Goal: Transaction & Acquisition: Purchase product/service

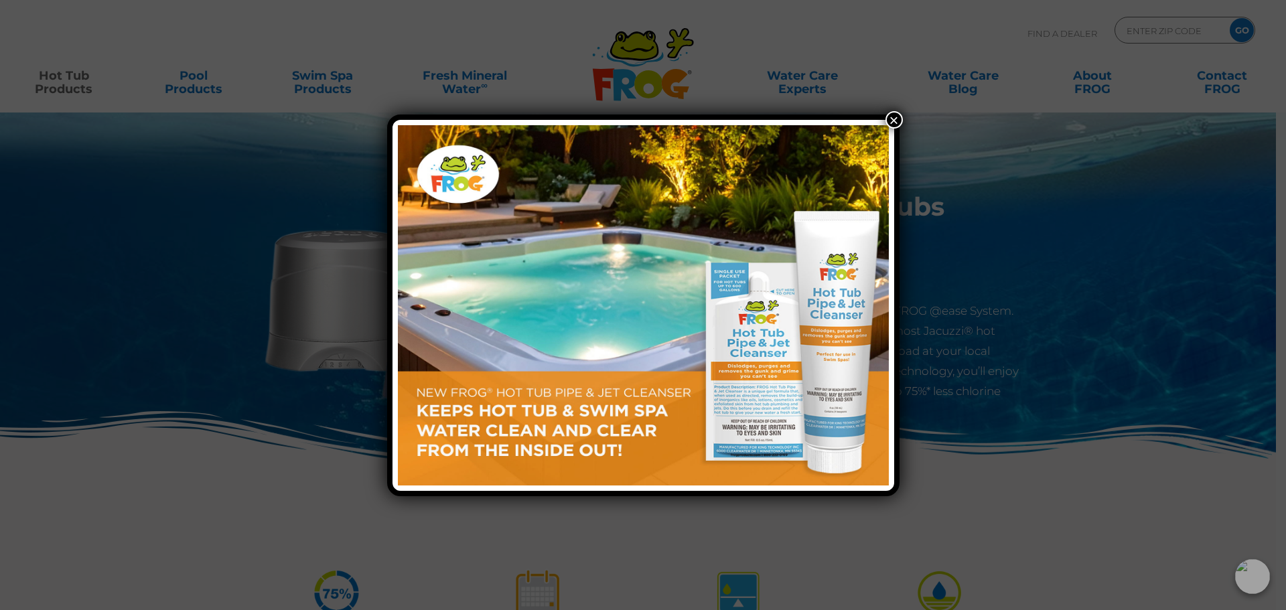
click at [890, 119] on button "×" at bounding box center [893, 119] width 17 height 17
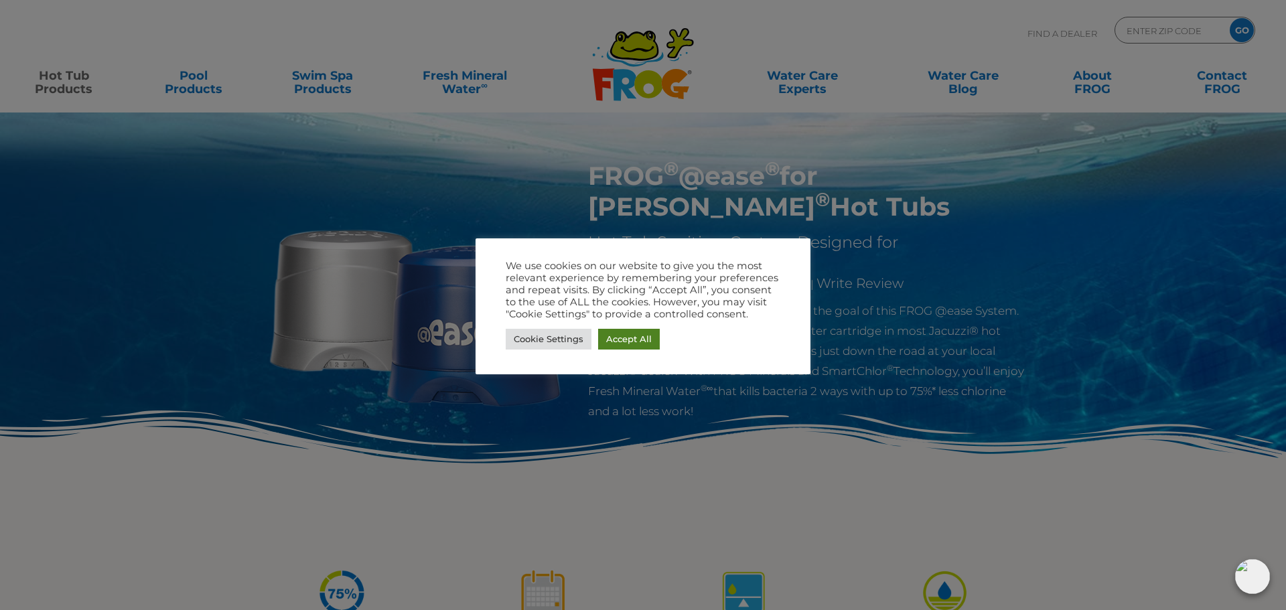
click at [643, 342] on link "Accept All" at bounding box center [629, 339] width 62 height 21
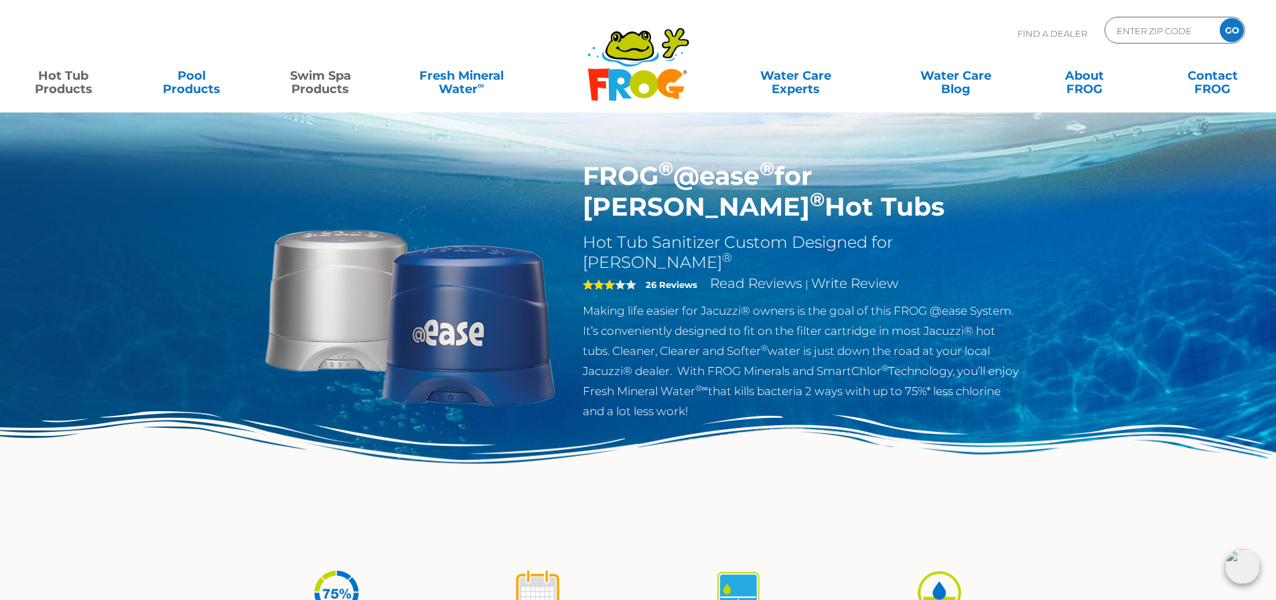
click at [307, 70] on link "Swim Spa Products" at bounding box center [321, 75] width 100 height 27
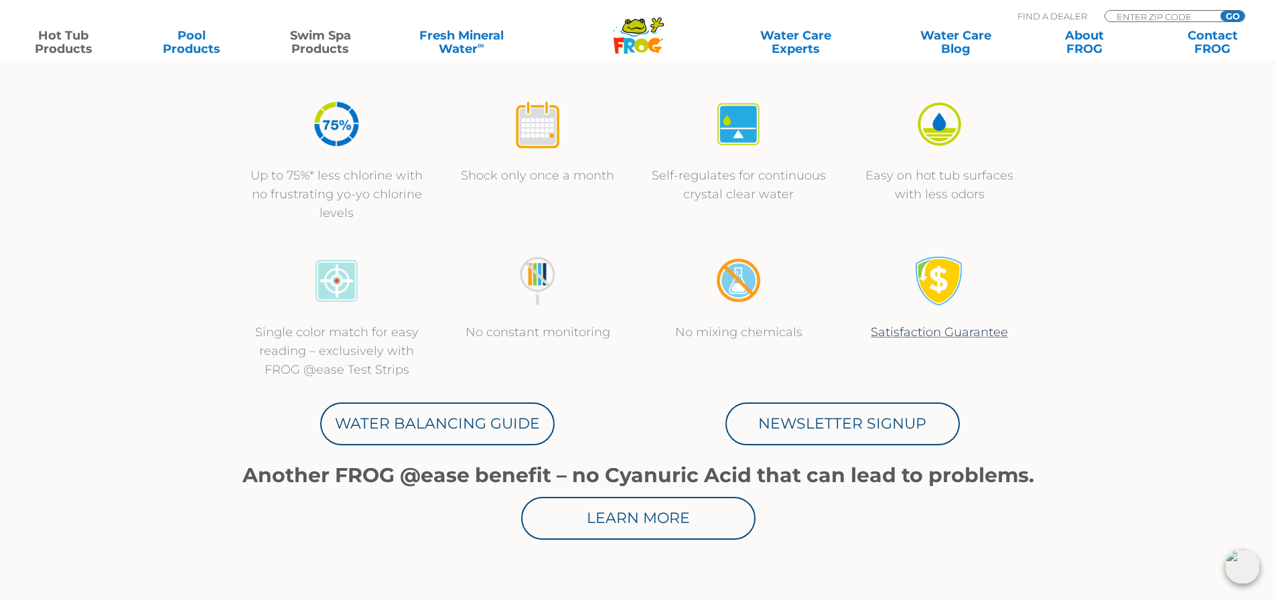
scroll to position [937, 0]
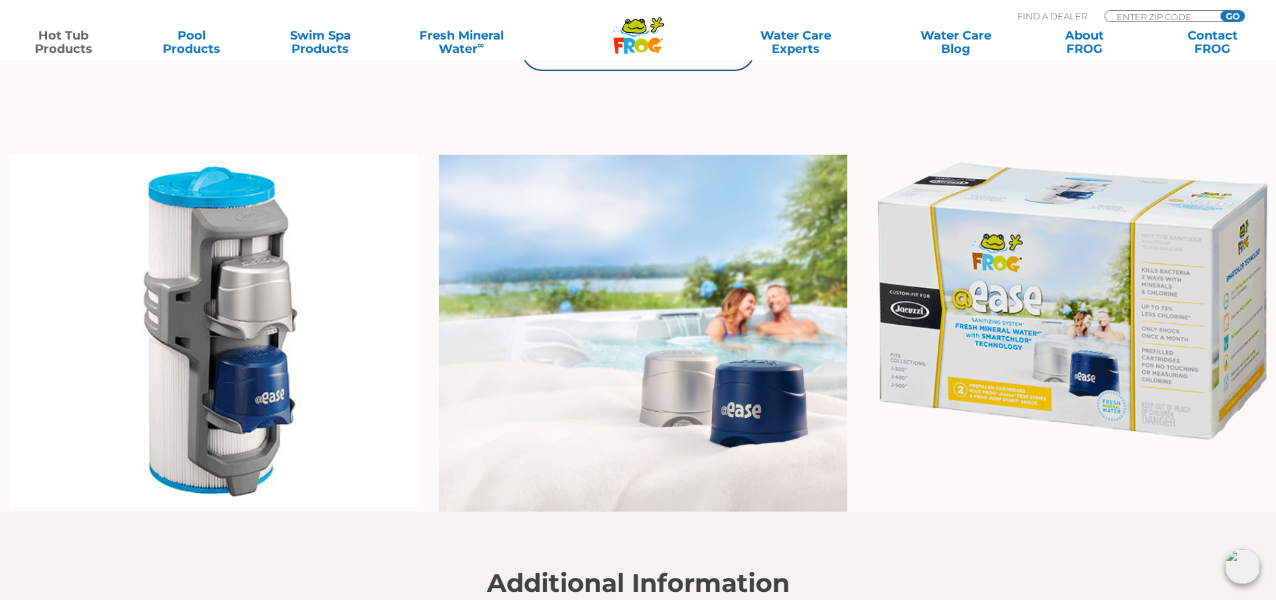
click at [1016, 350] on img at bounding box center [1071, 301] width 408 height 292
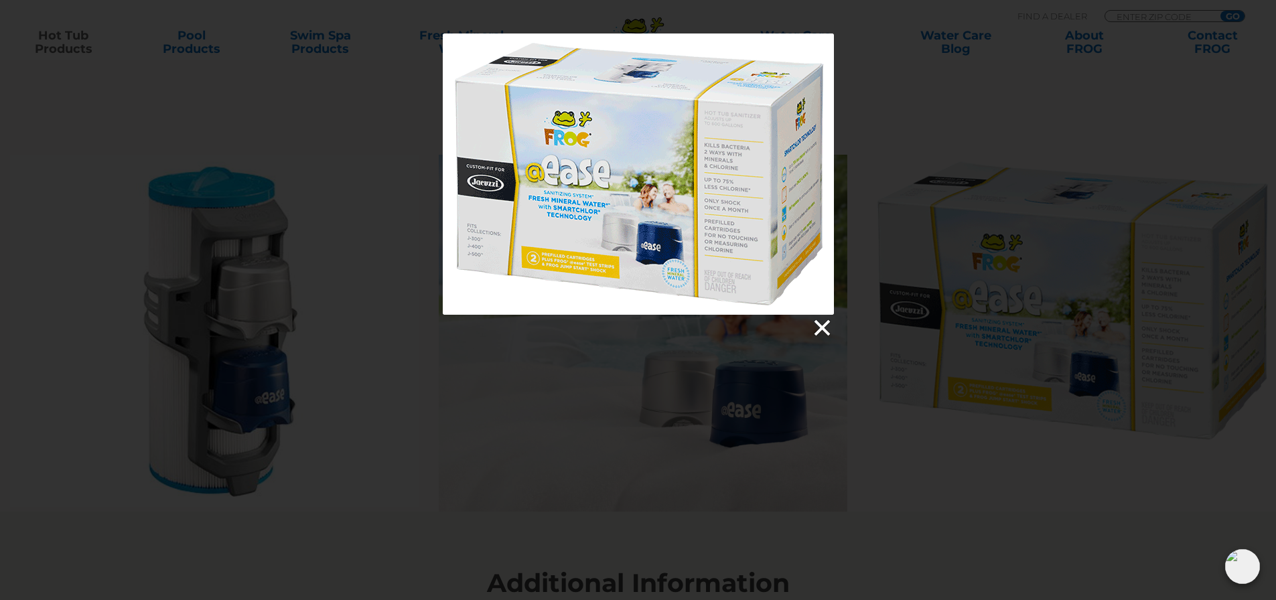
click at [817, 329] on link at bounding box center [821, 328] width 20 height 20
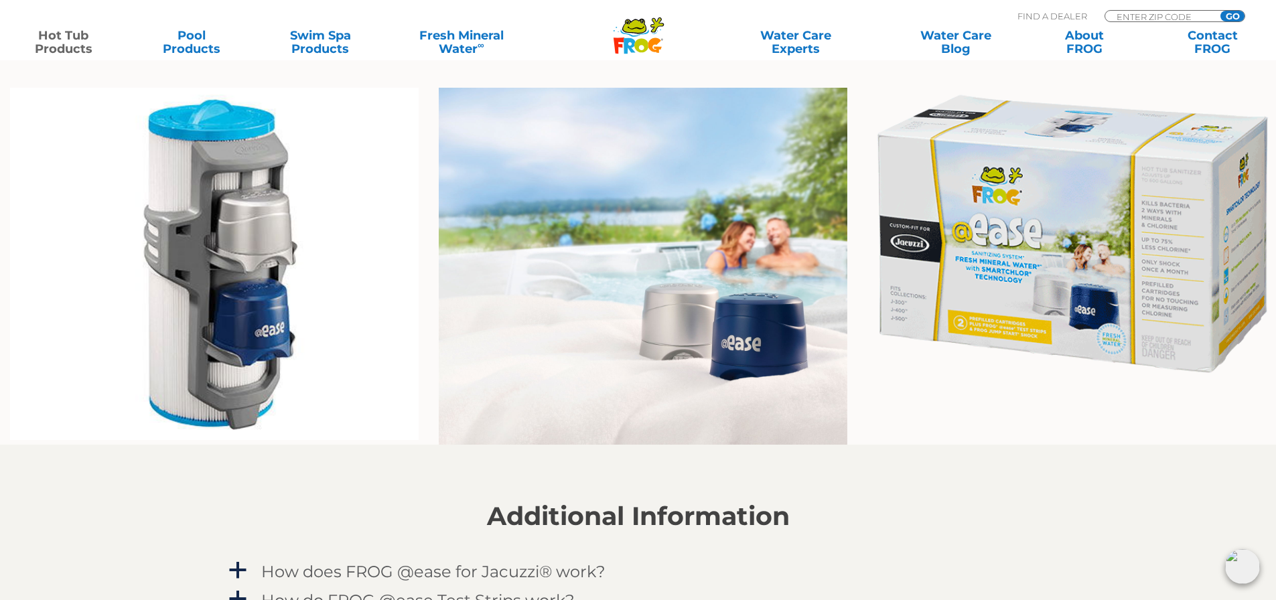
scroll to position [603, 0]
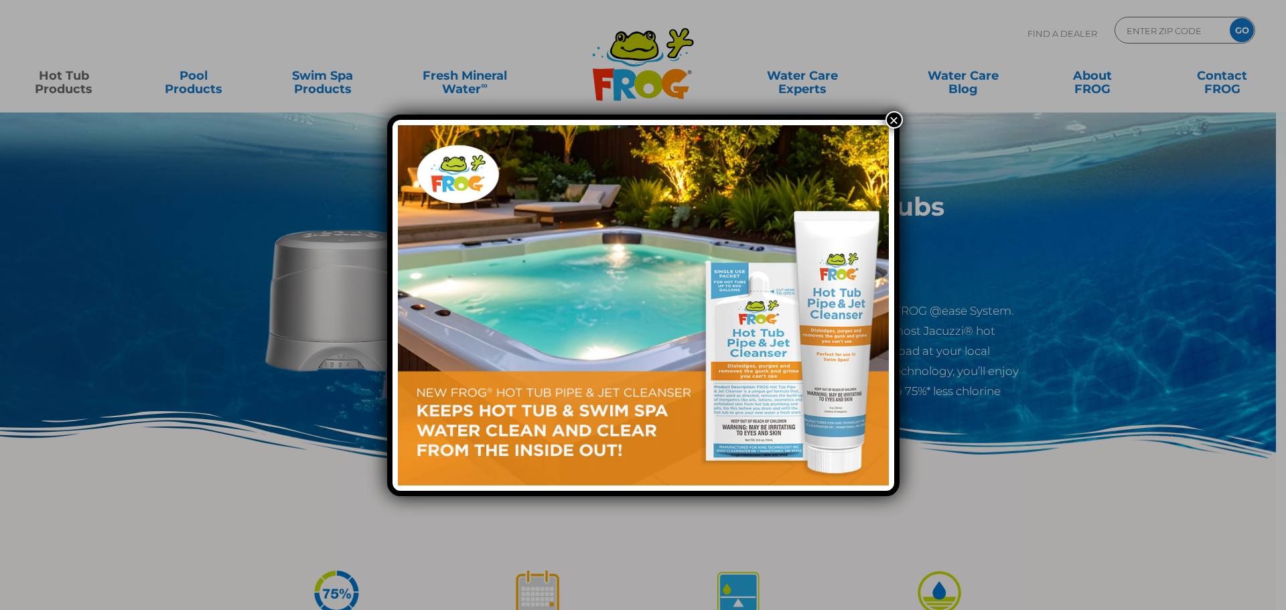
click at [887, 117] on button "×" at bounding box center [893, 119] width 17 height 17
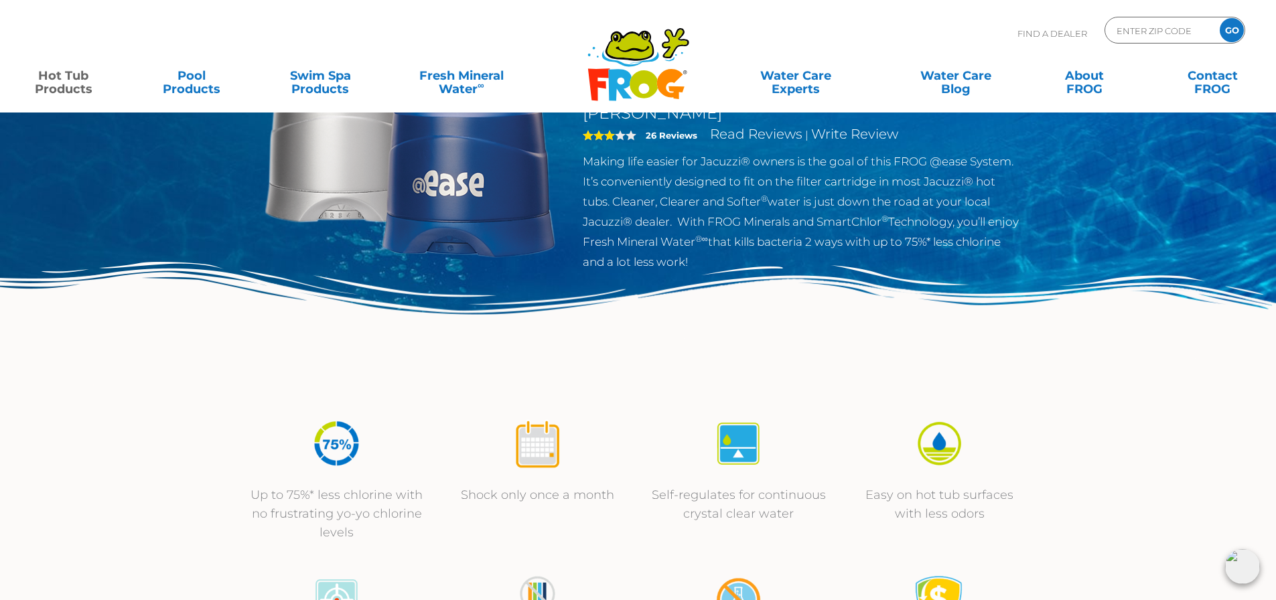
scroll to position [201, 0]
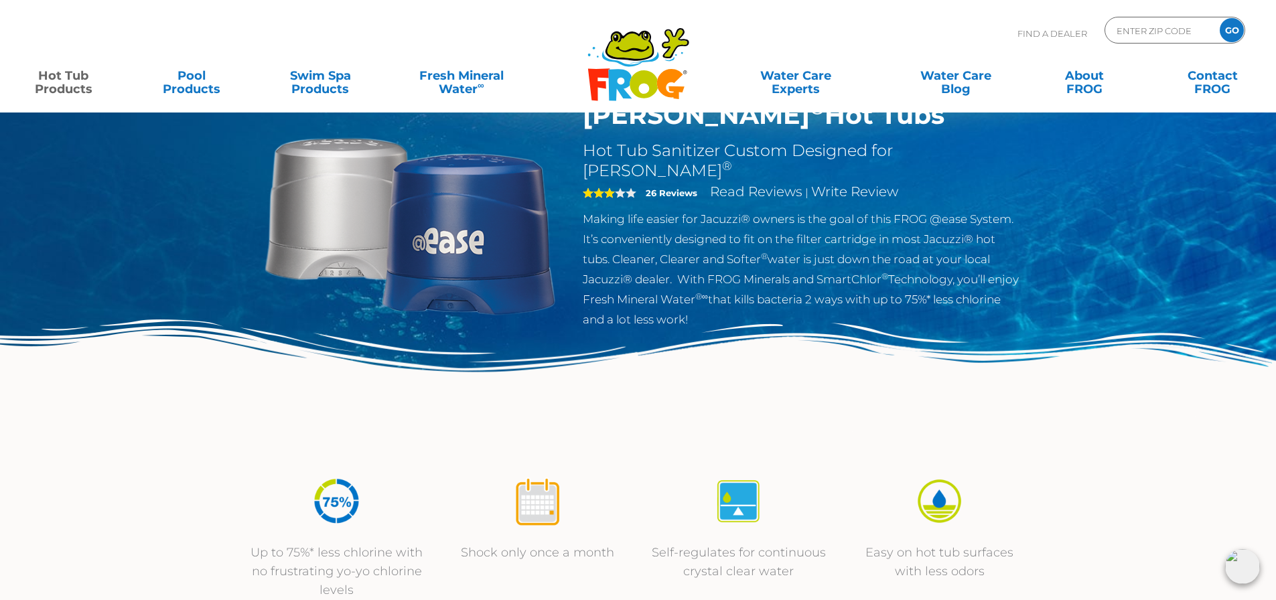
scroll to position [0, 0]
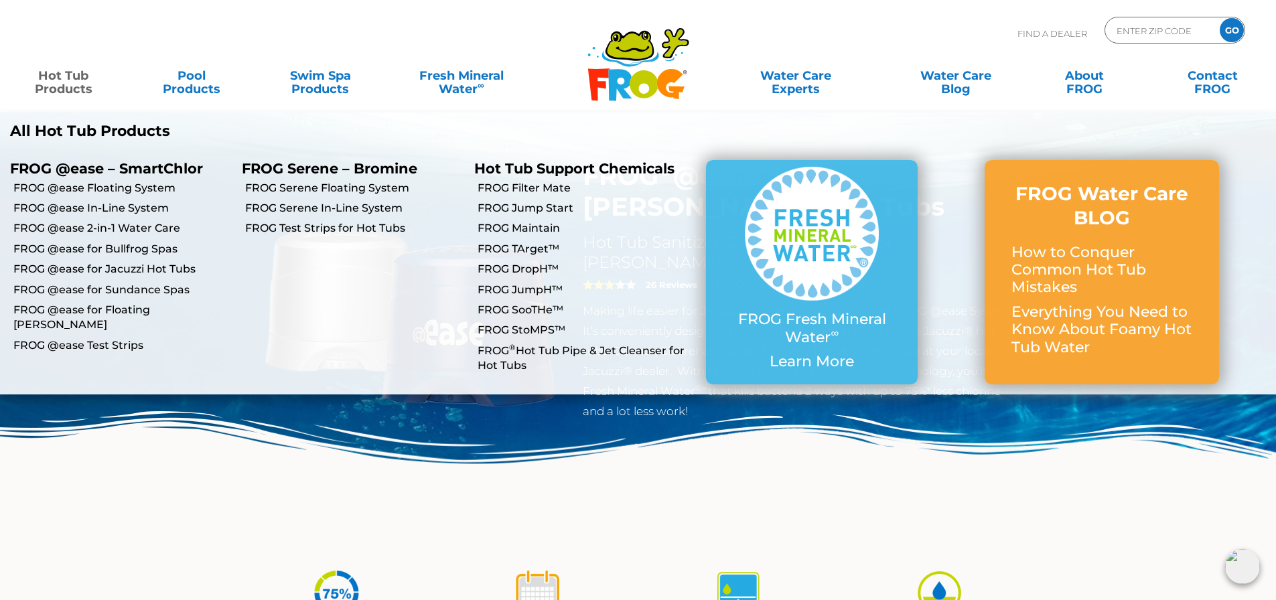
click at [46, 84] on link "Hot Tub Products" at bounding box center [63, 75] width 100 height 27
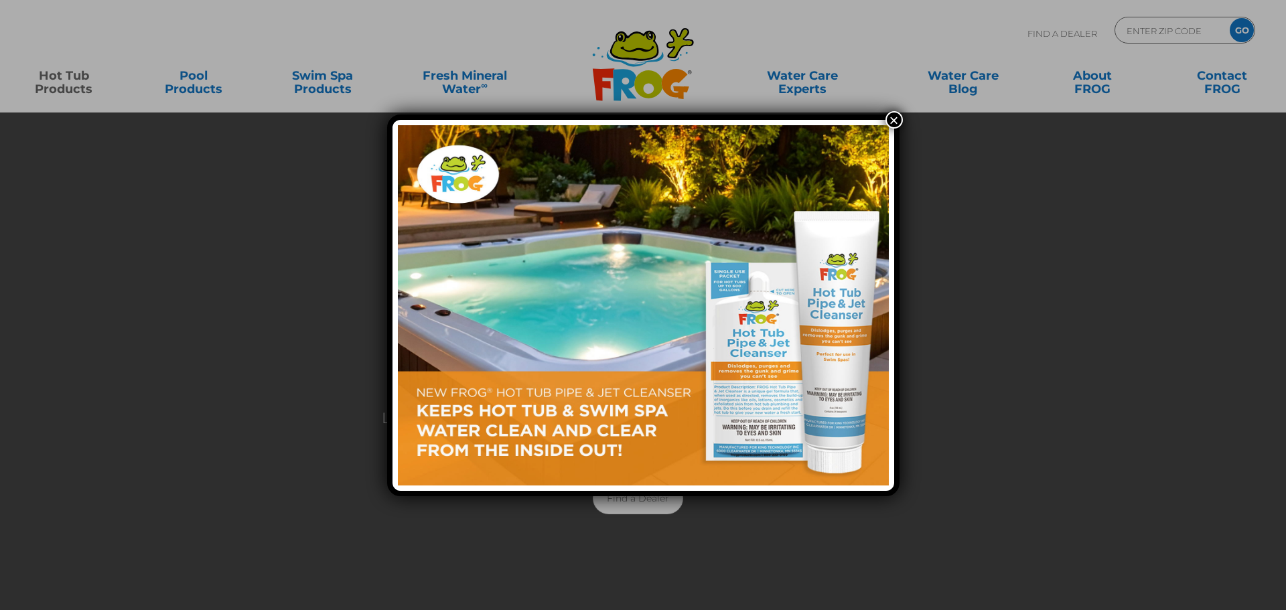
drag, startPoint x: 897, startPoint y: 119, endPoint x: 743, endPoint y: 66, distance: 162.2
click at [897, 119] on button "×" at bounding box center [893, 119] width 17 height 17
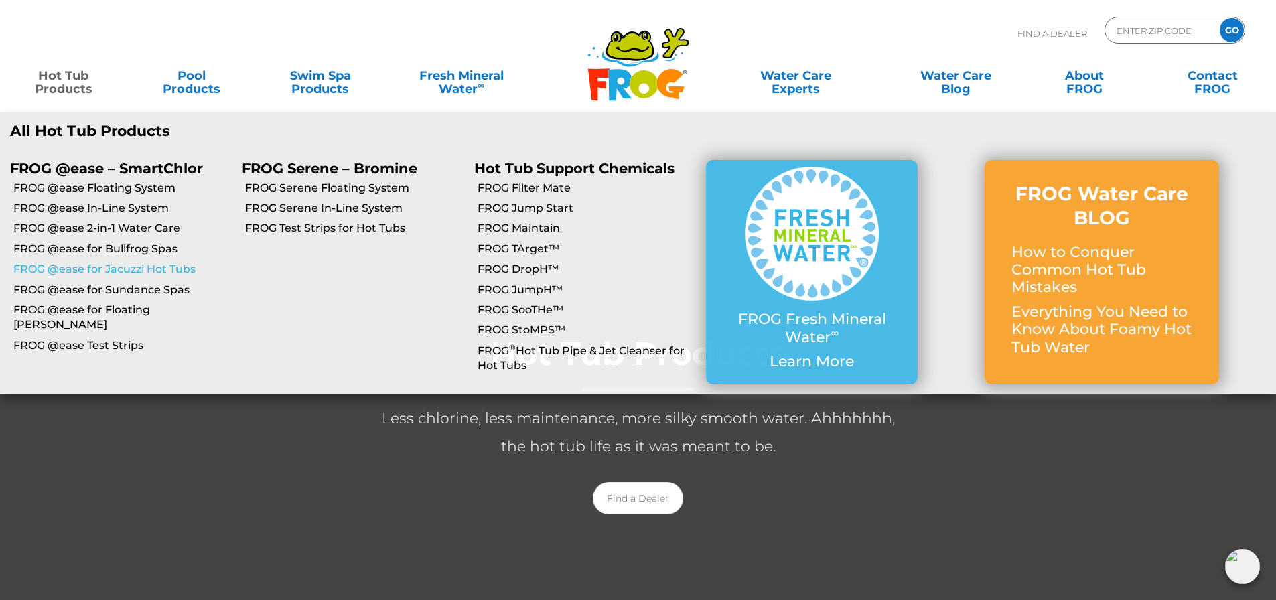
click at [96, 267] on link "FROG @ease for Jacuzzi Hot Tubs" at bounding box center [122, 269] width 218 height 15
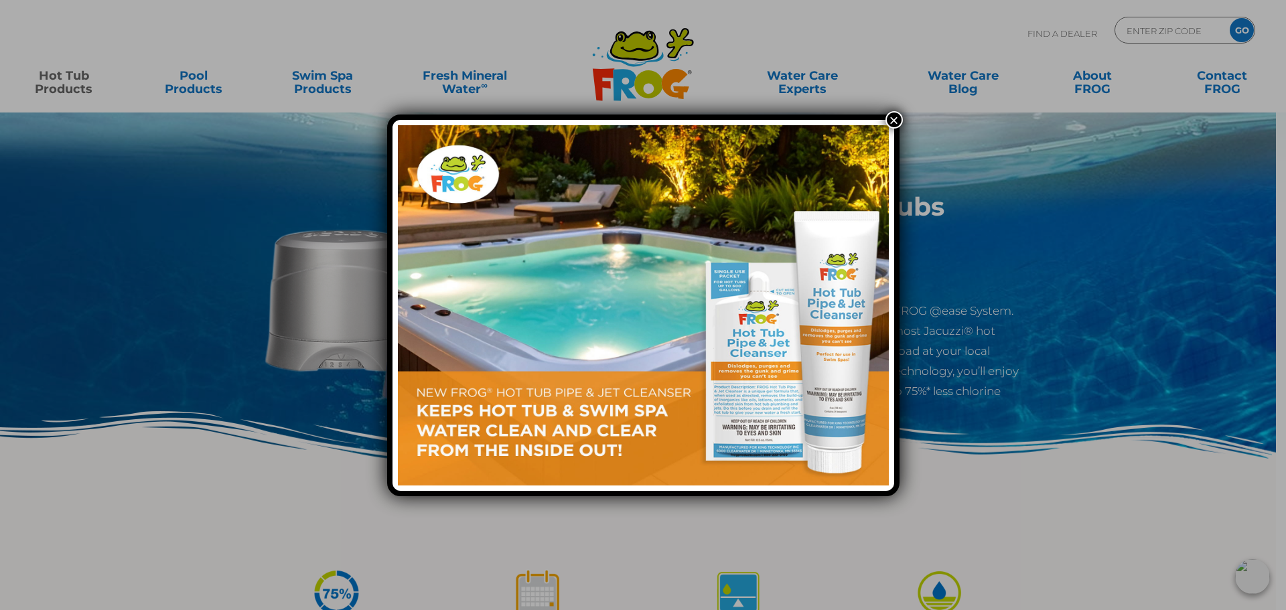
click at [893, 121] on button "×" at bounding box center [893, 119] width 17 height 17
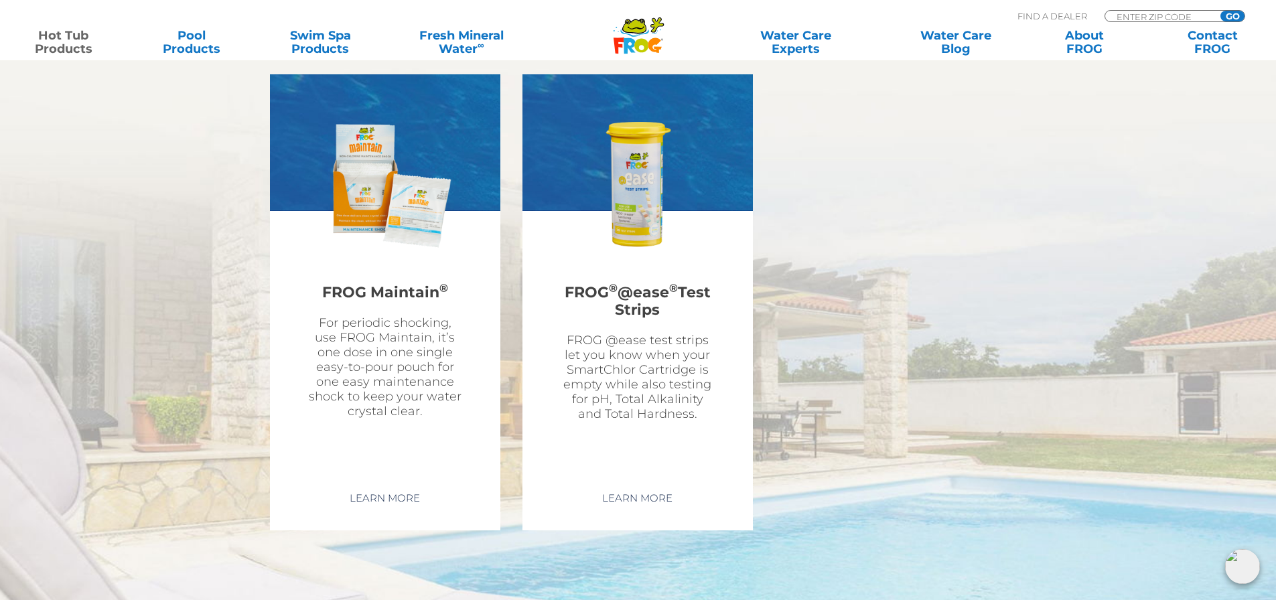
scroll to position [4219, 0]
